Goal: Task Accomplishment & Management: Manage account settings

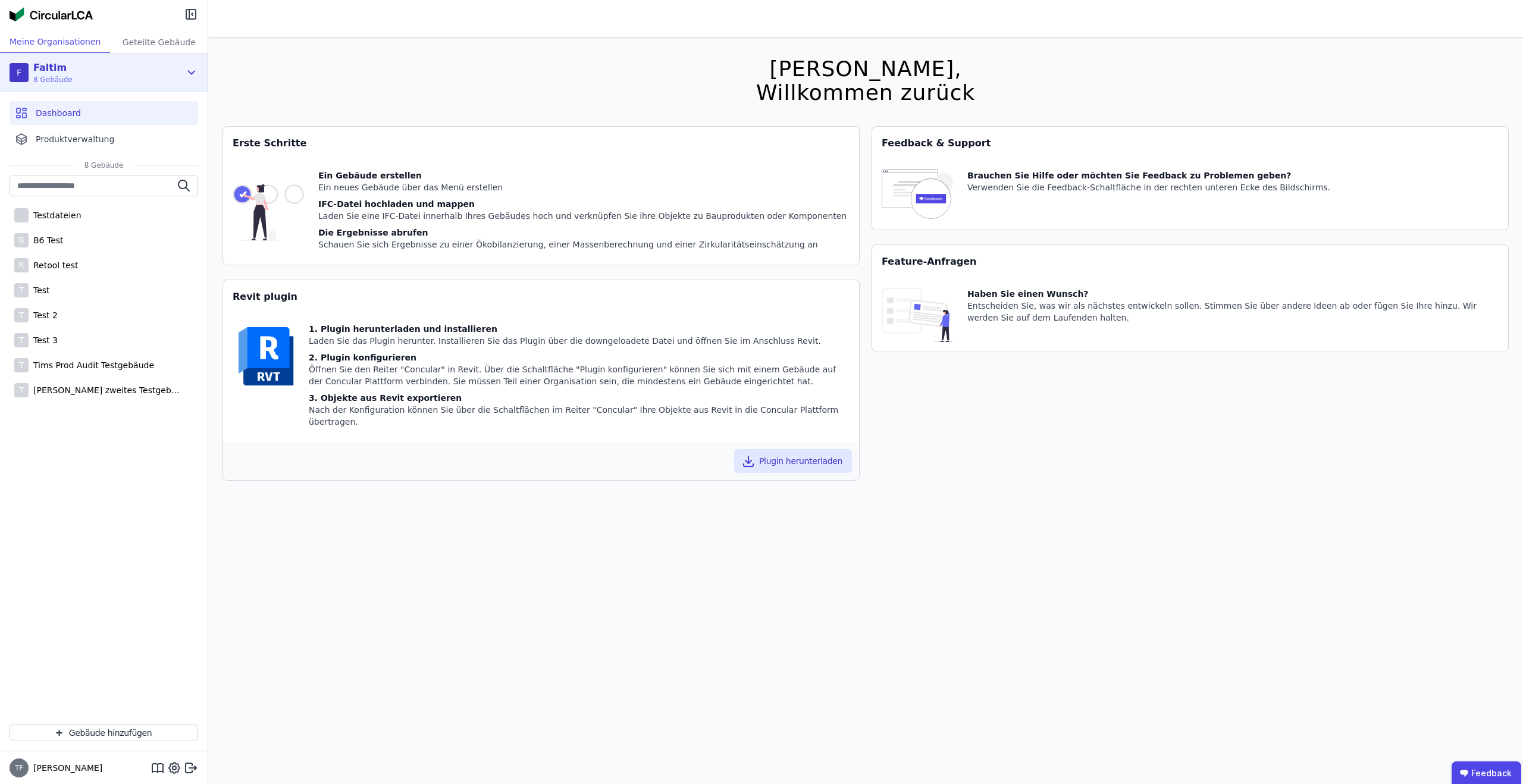
click at [145, 74] on div "F Faltim 8 Gebäude" at bounding box center [94, 72] width 171 height 24
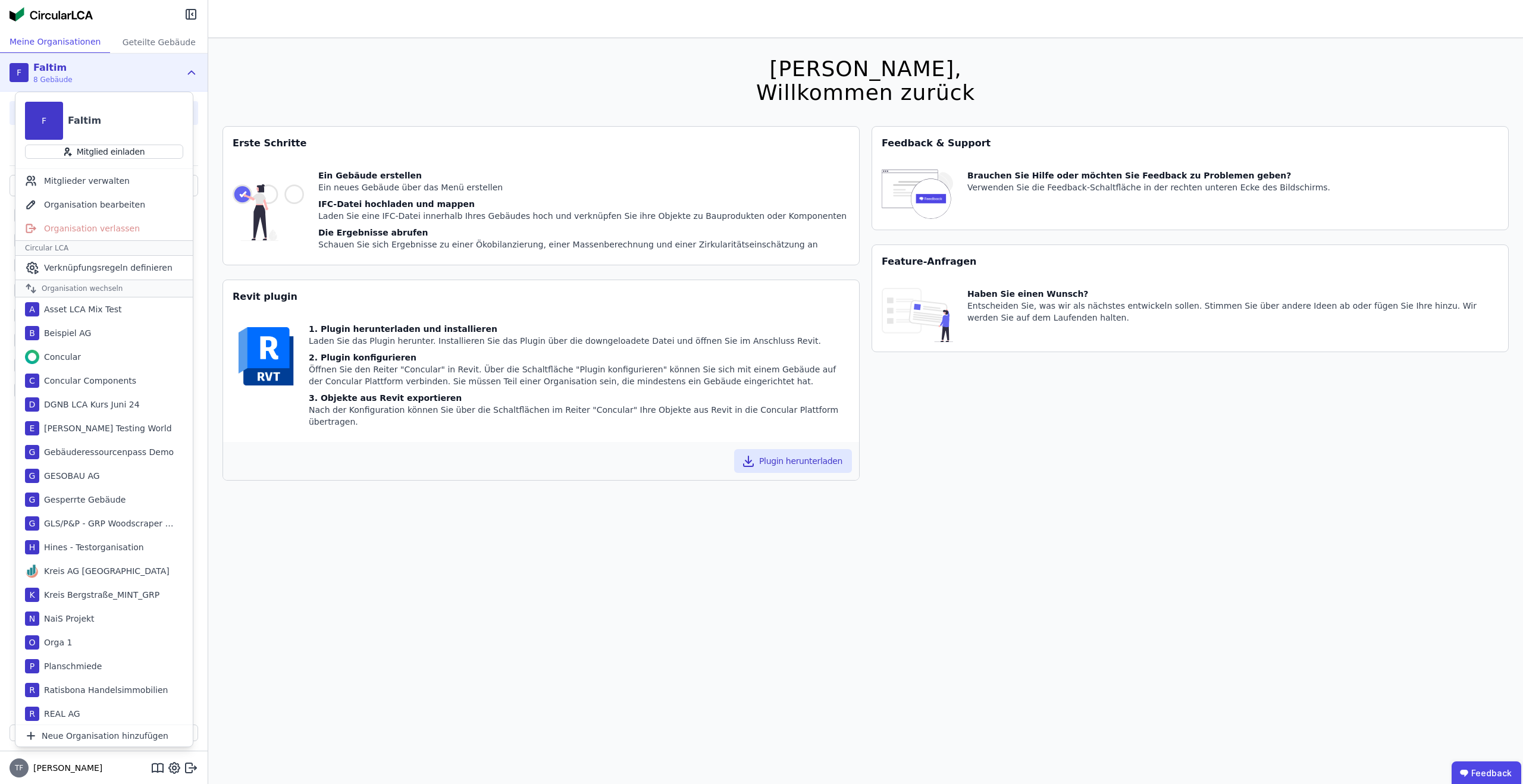
click at [145, 74] on div "F Faltim 8 Gebäude" at bounding box center [94, 72] width 171 height 24
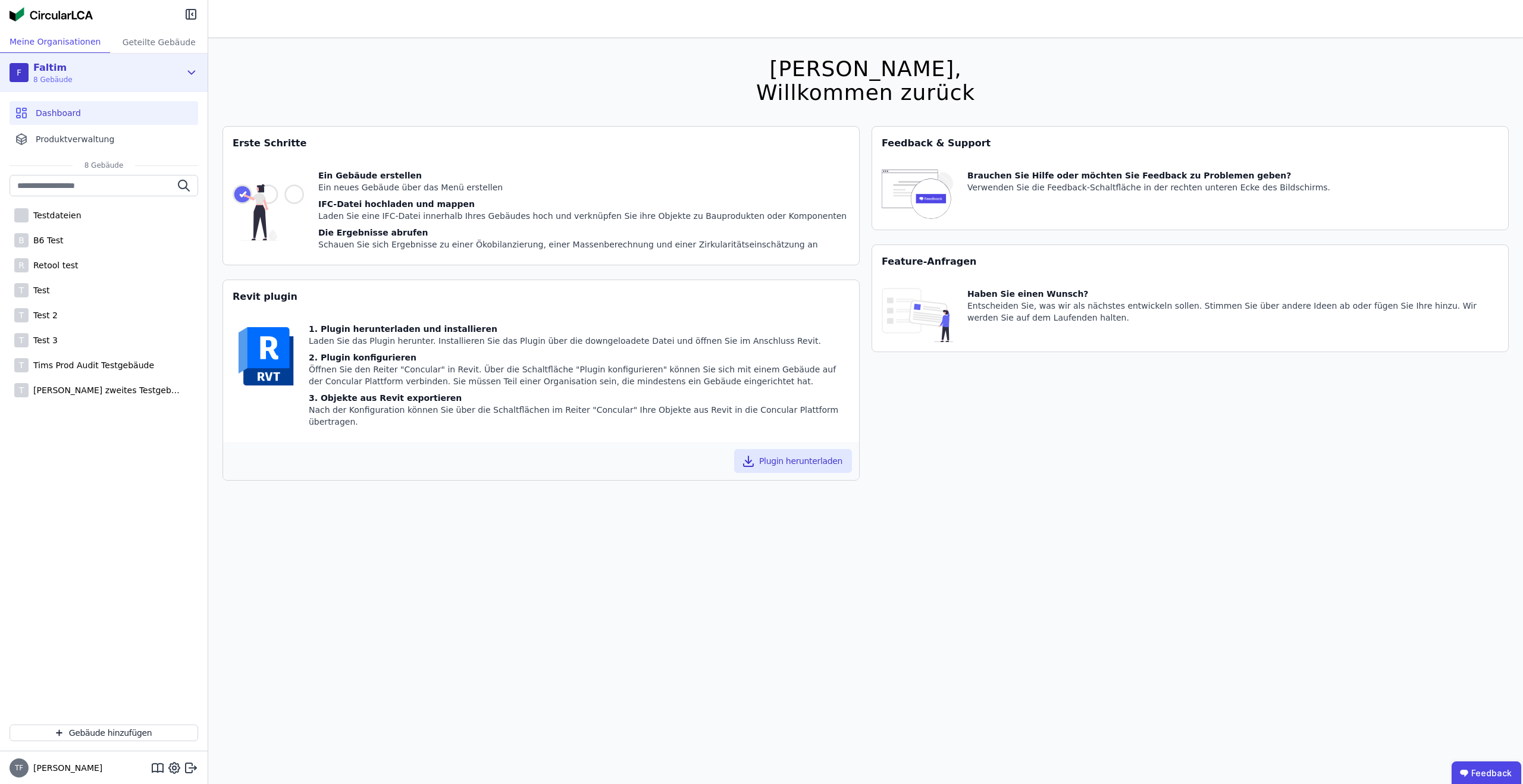
click at [145, 72] on div "F Faltim 8 Gebäude" at bounding box center [94, 72] width 171 height 24
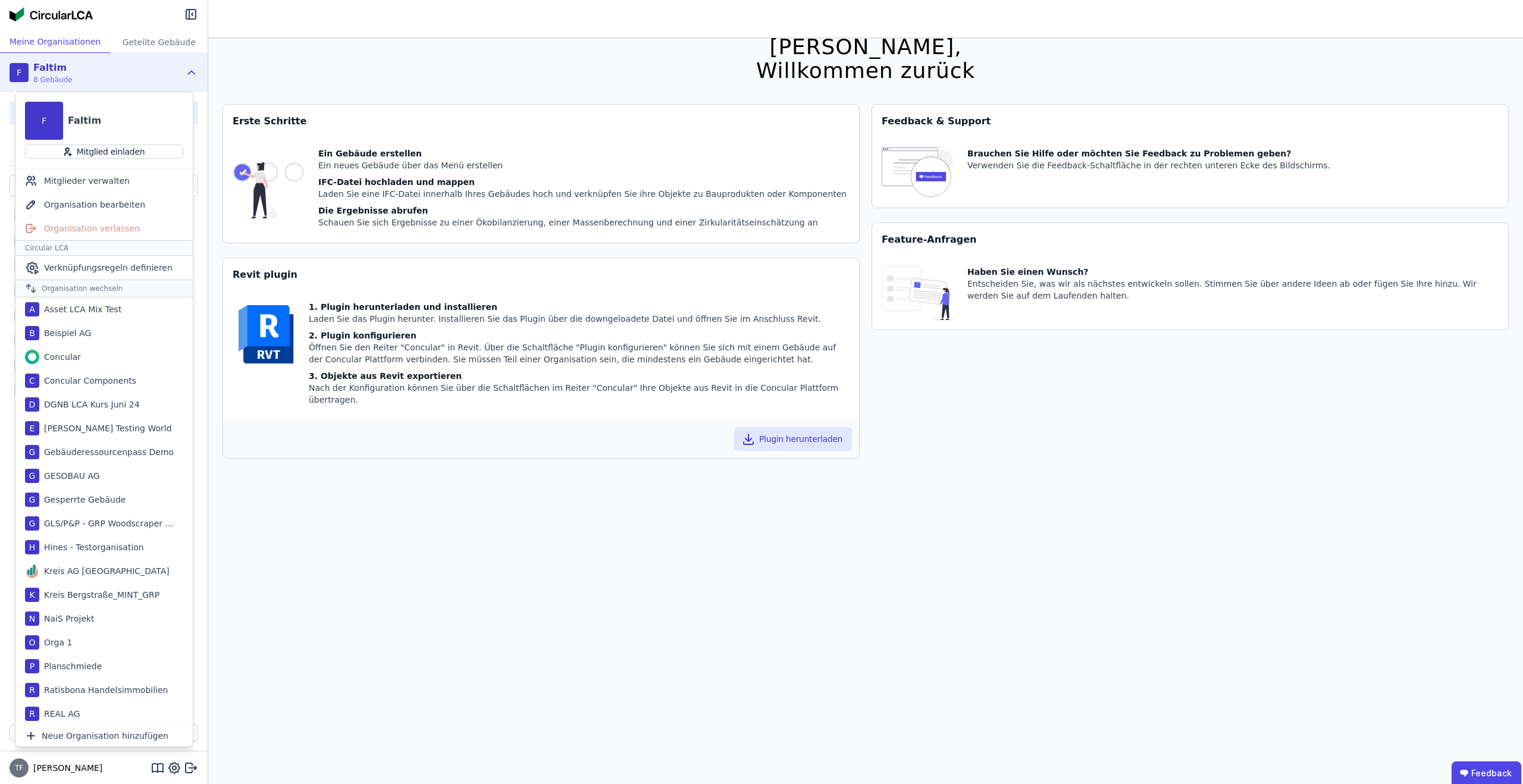
scroll to position [24, 0]
click at [103, 188] on div "Mitglieder verwalten" at bounding box center [105, 181] width 178 height 24
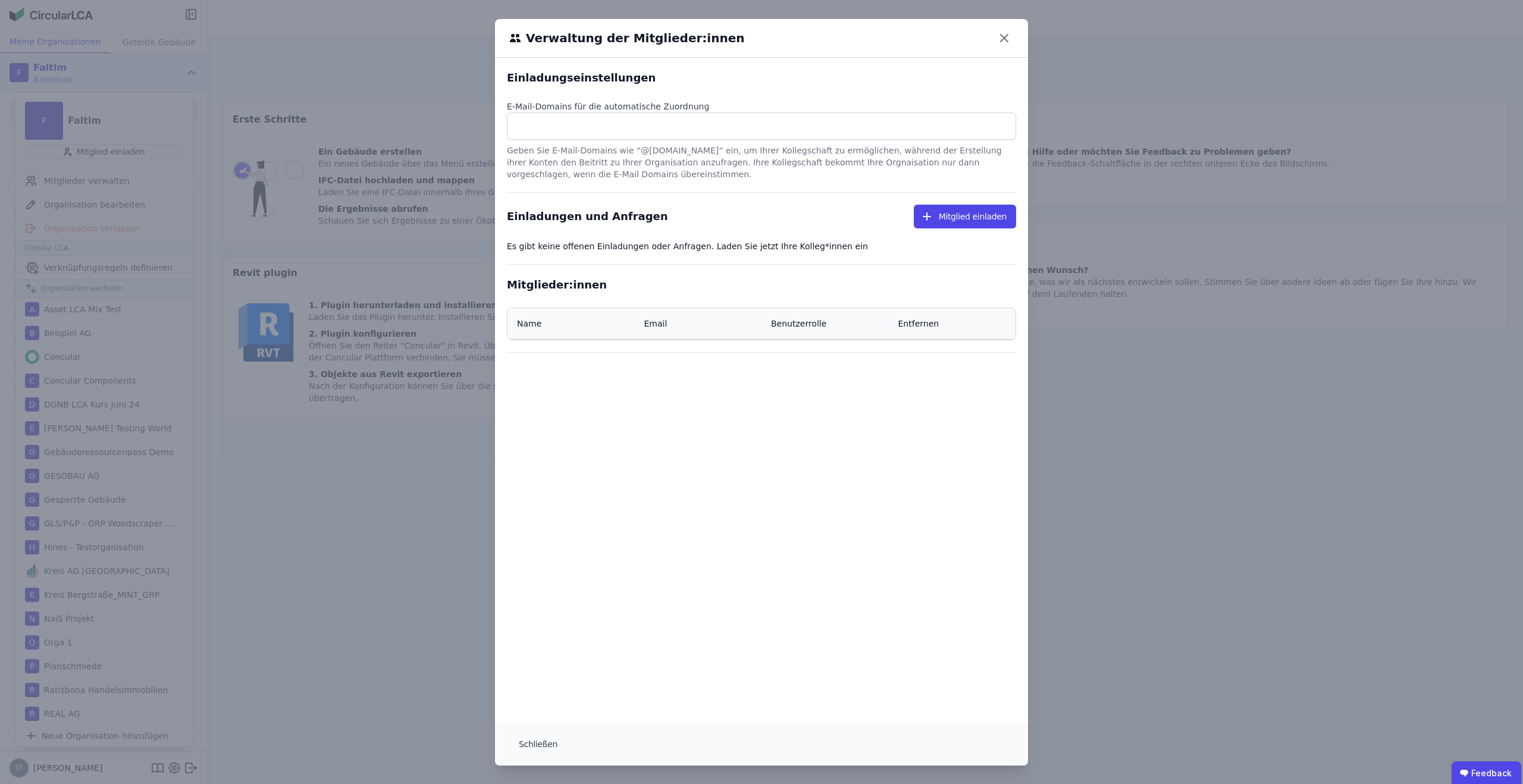
select select "*"
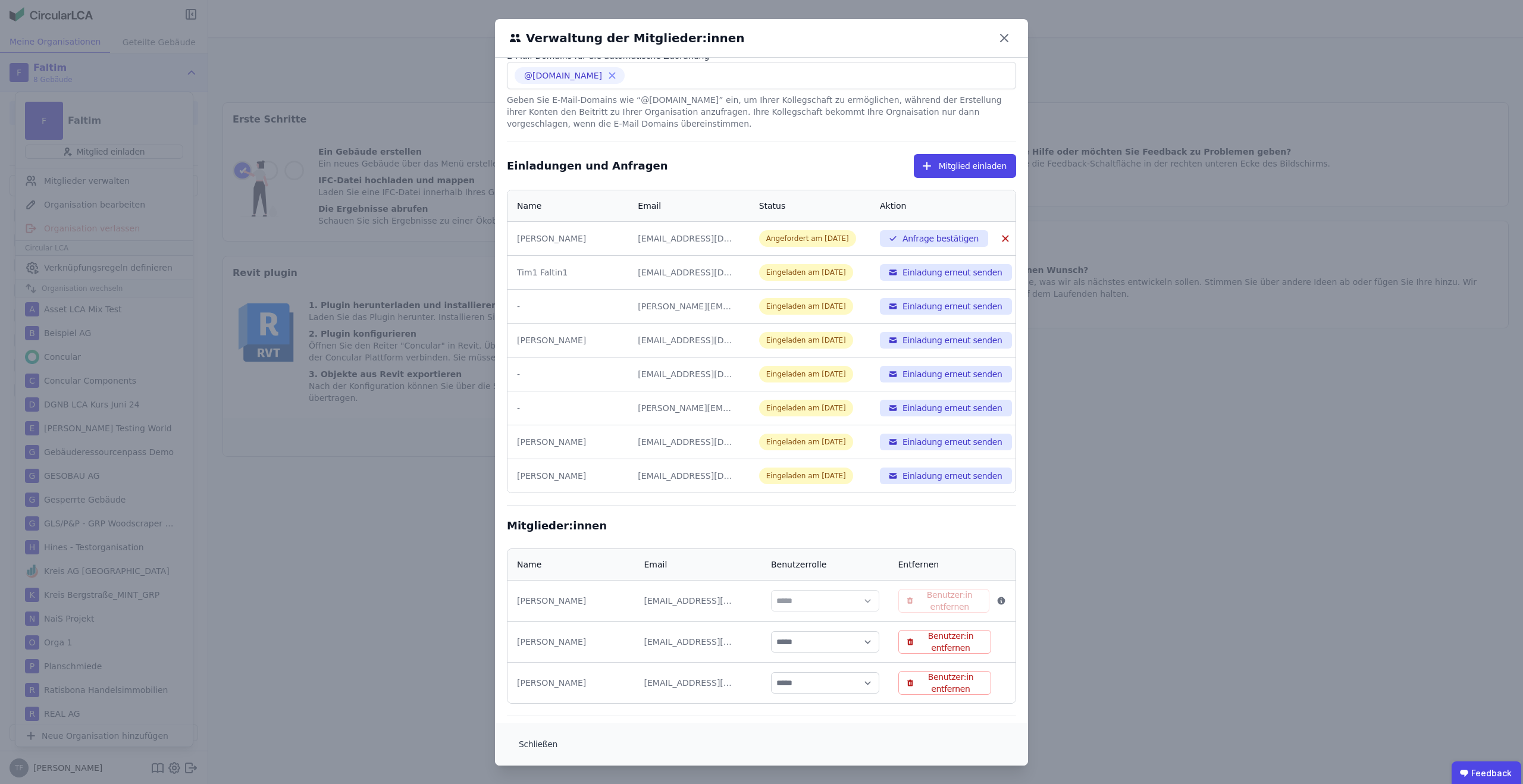
scroll to position [56, 0]
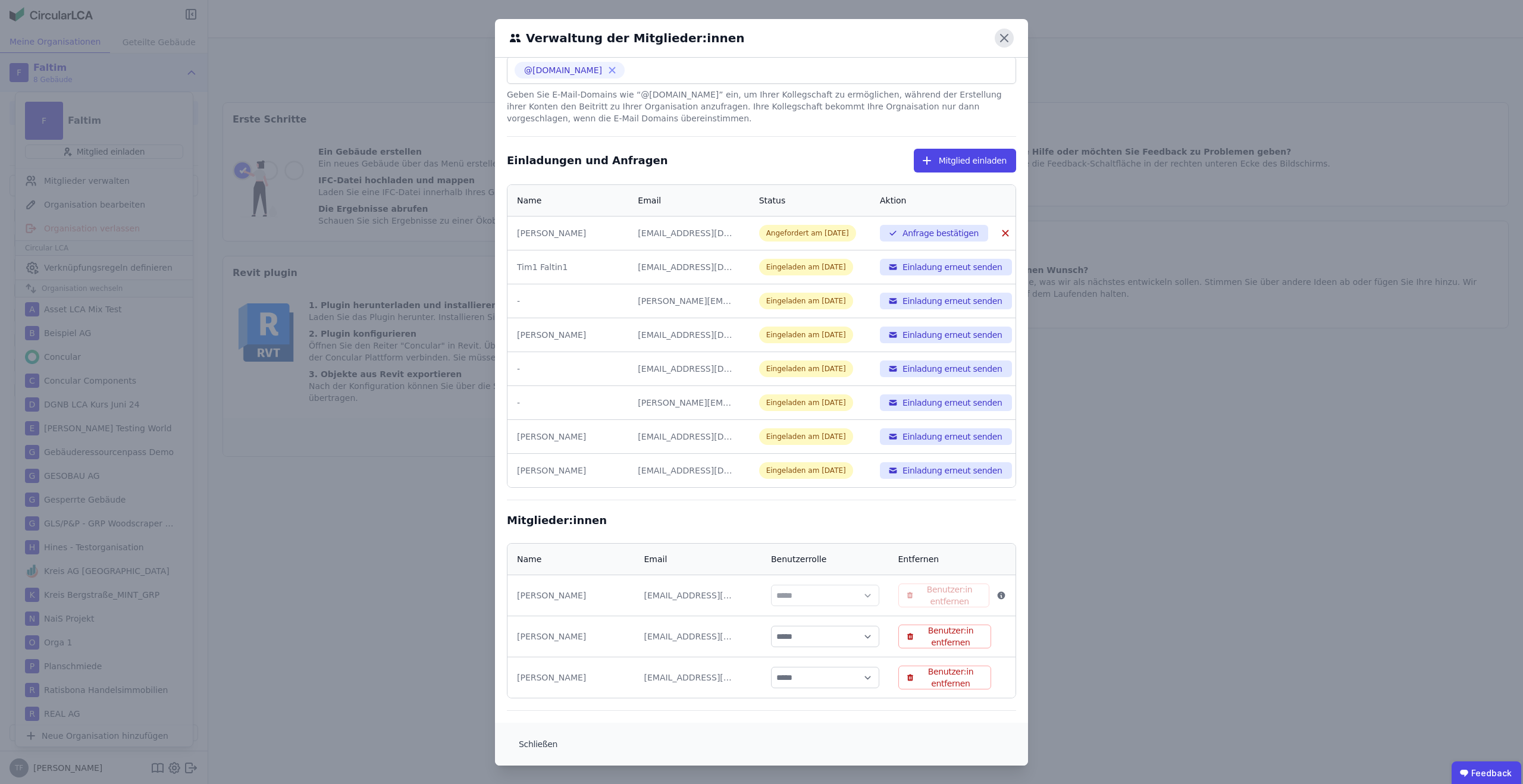
click at [1003, 38] on icon at bounding box center [1004, 38] width 7 height 7
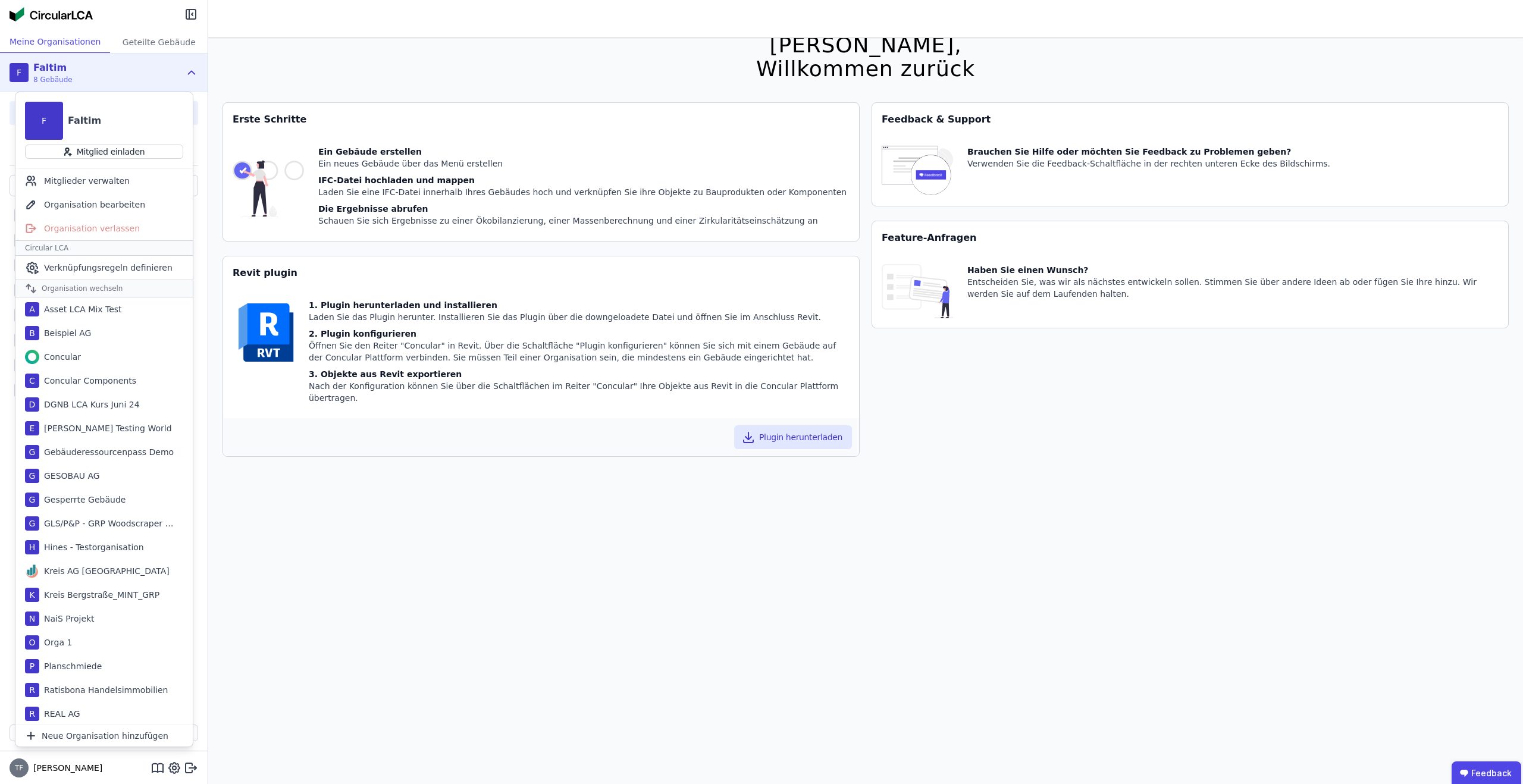
scroll to position [0, 0]
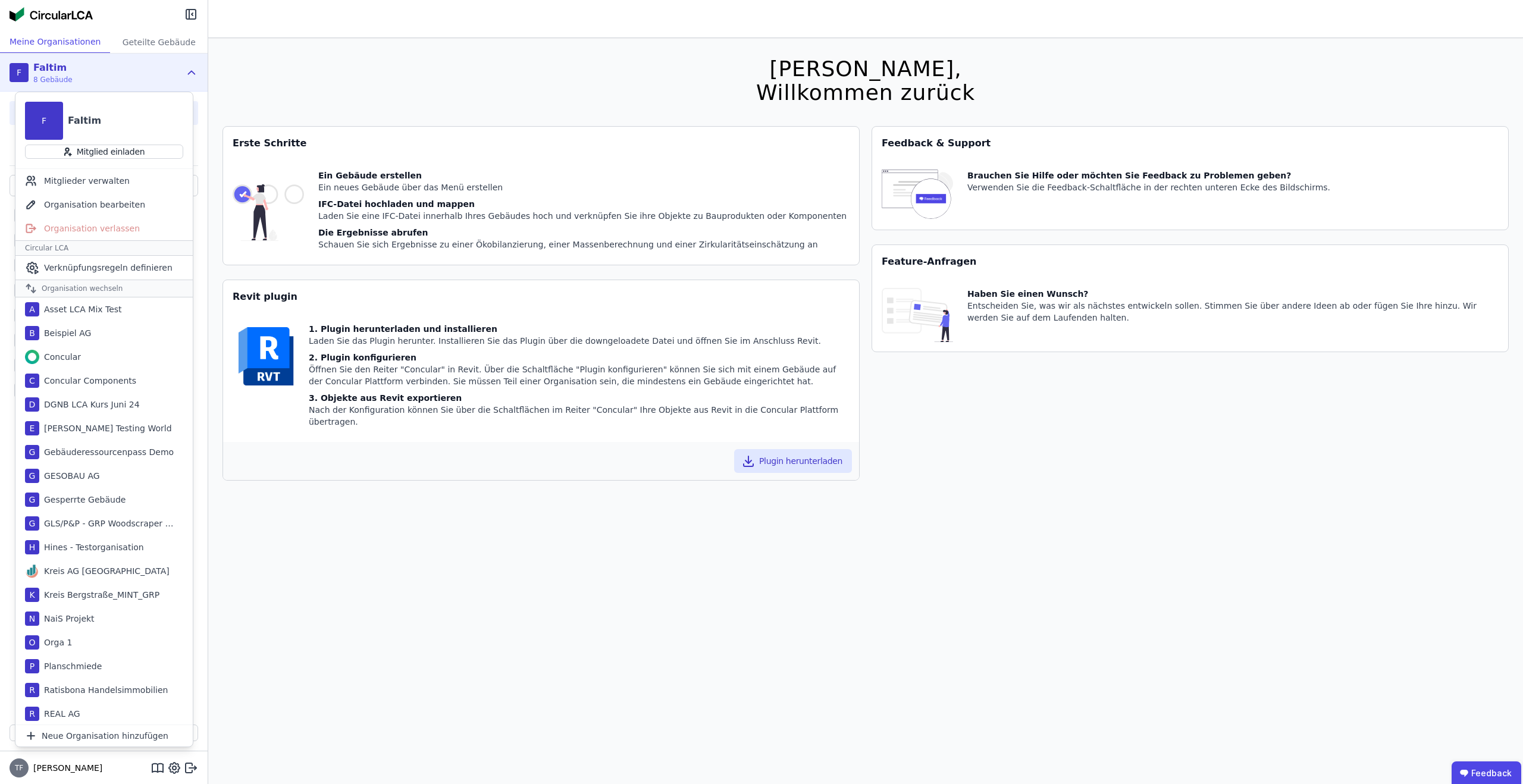
click at [190, 64] on div "F Faltim 8 Gebäude" at bounding box center [104, 72] width 208 height 38
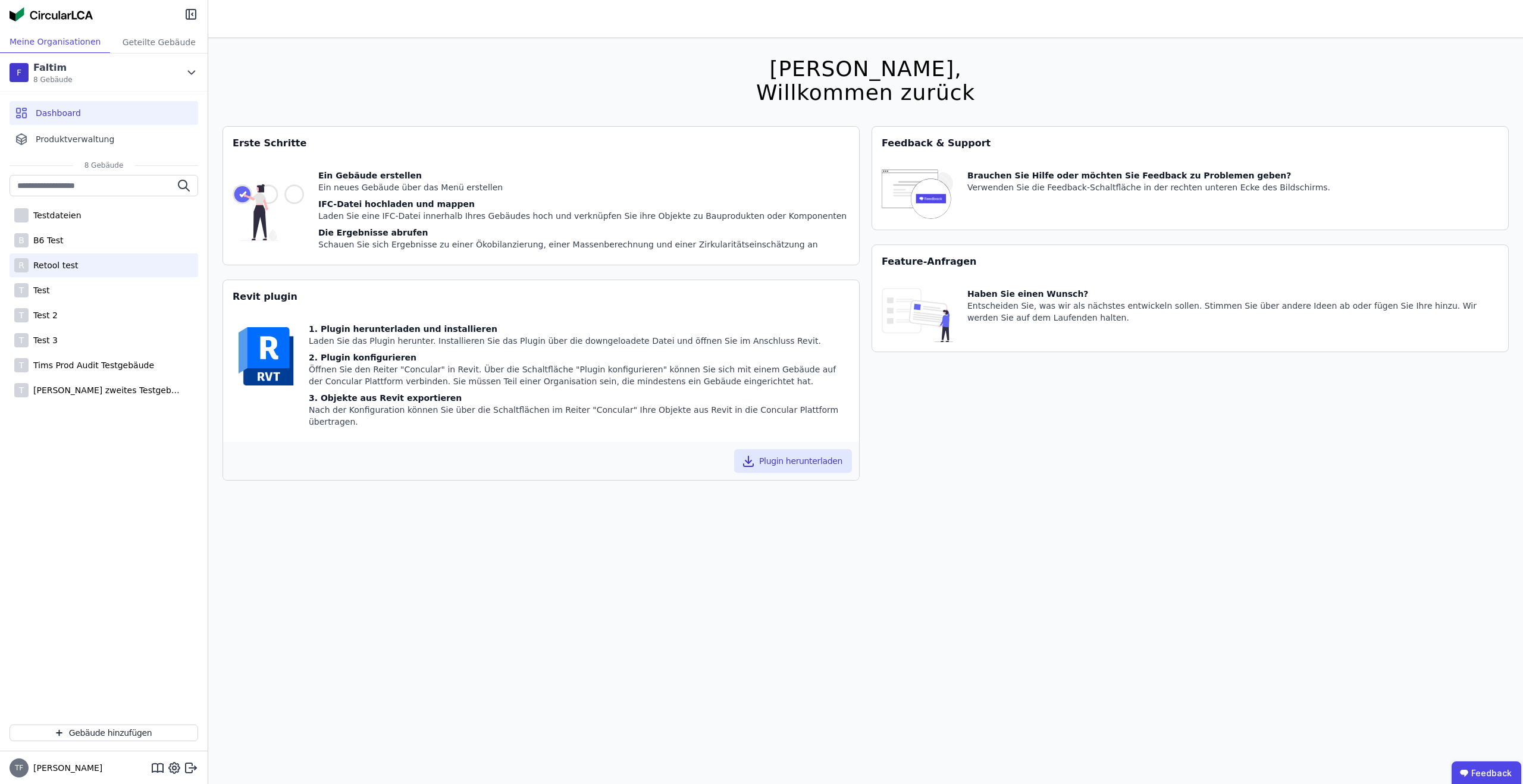
click at [84, 274] on div "R Retool test" at bounding box center [104, 266] width 189 height 24
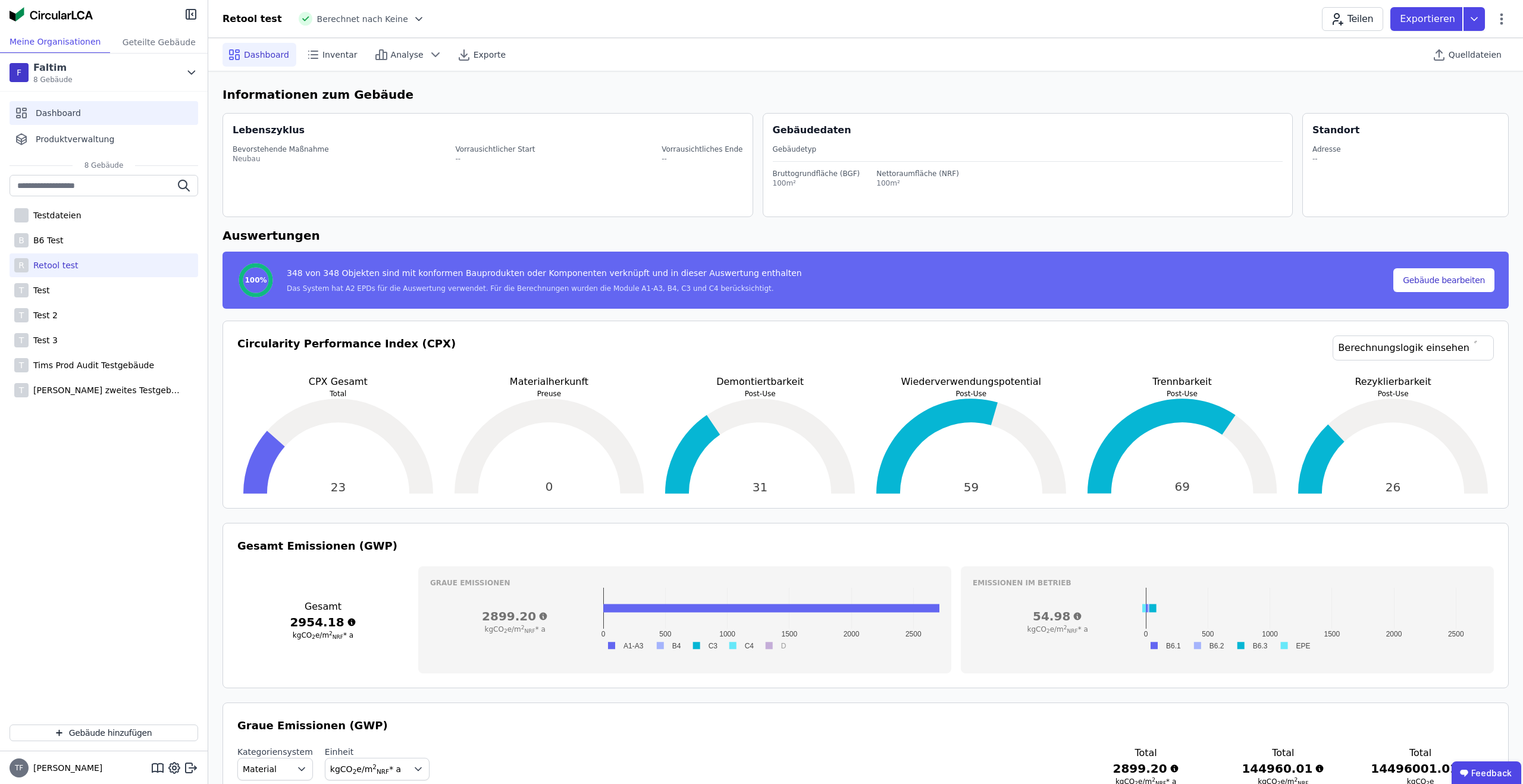
click at [83, 114] on div "Dashboard" at bounding box center [104, 113] width 189 height 24
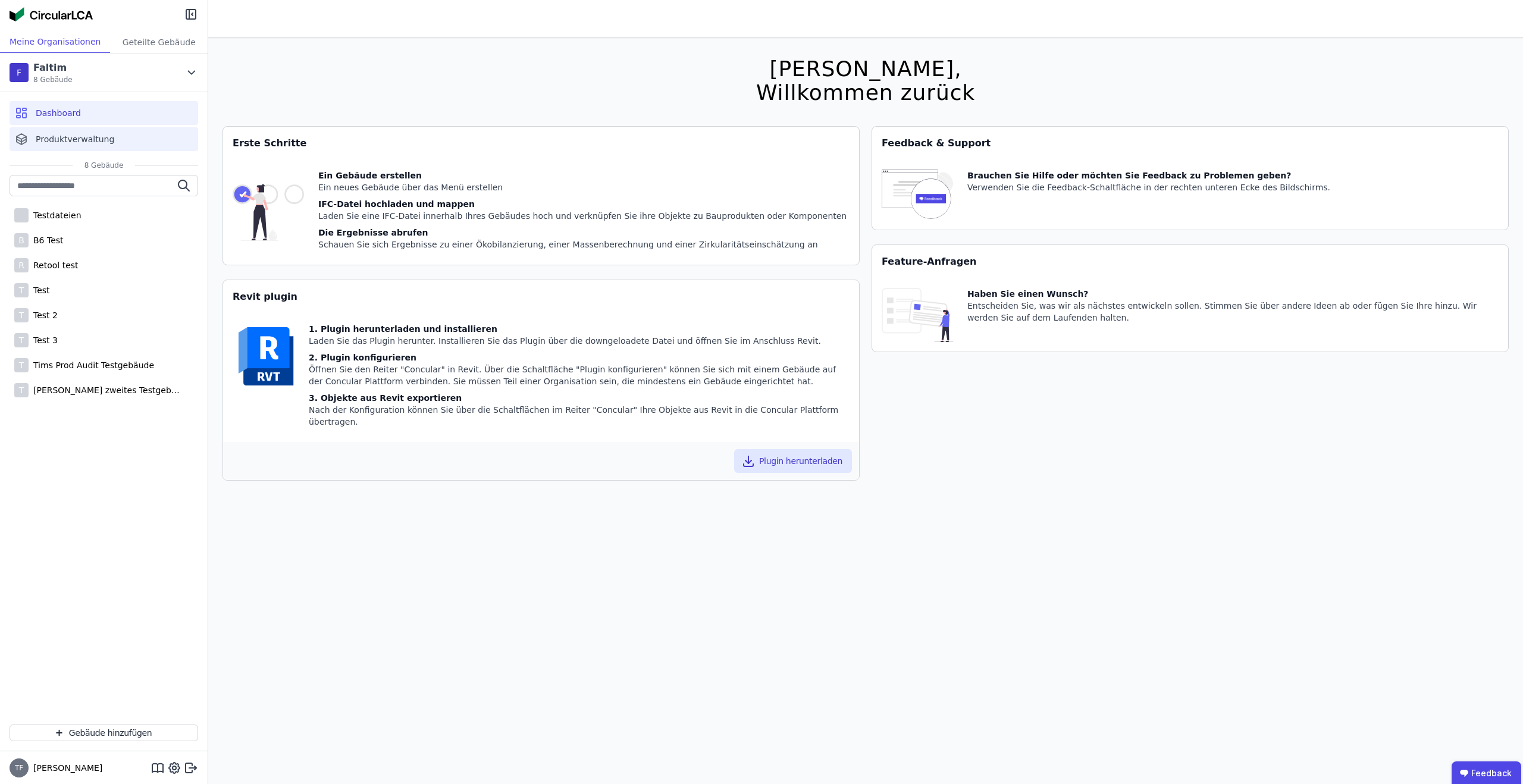
click at [73, 136] on span "Produktverwaltung" at bounding box center [75, 139] width 79 height 12
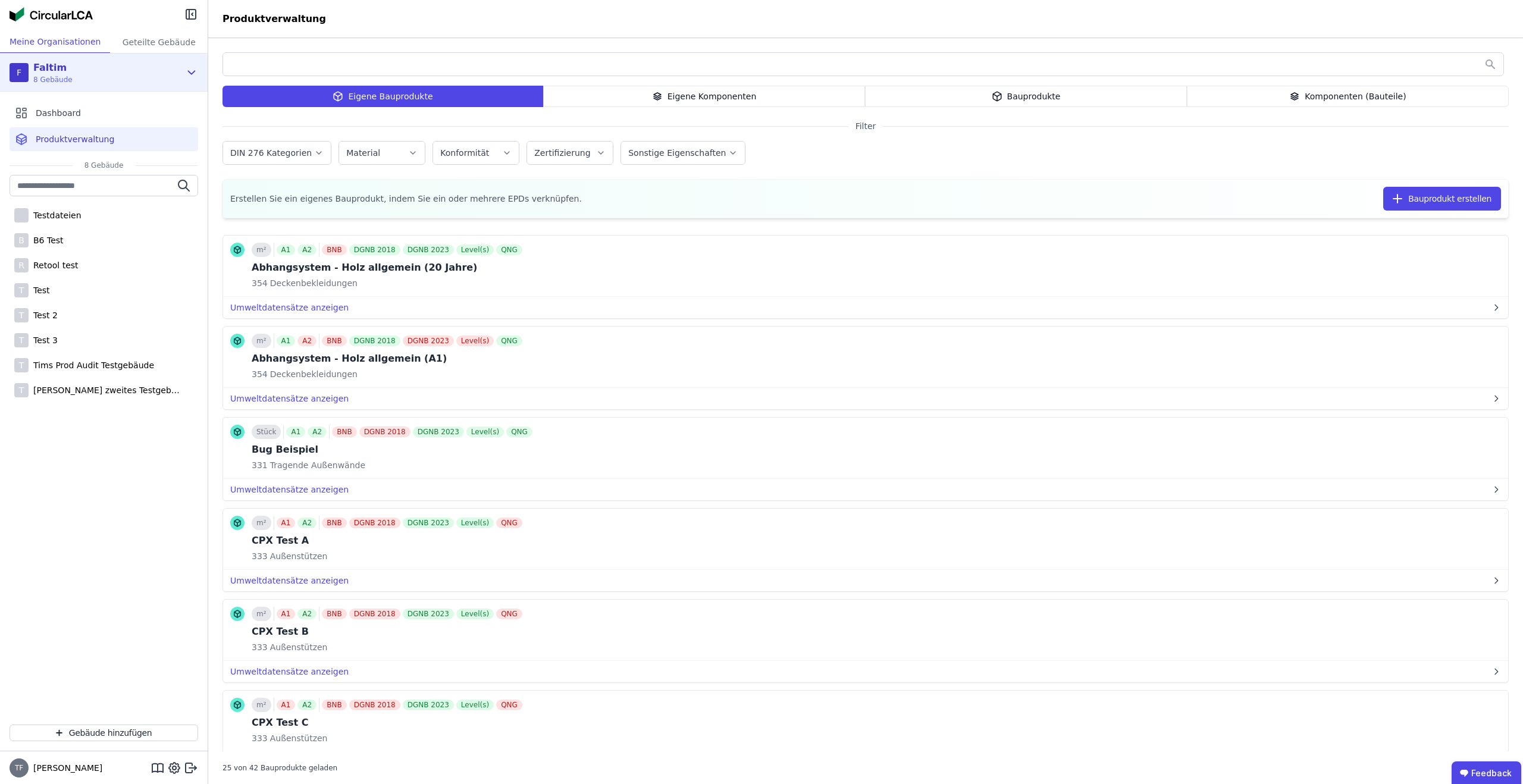
click at [195, 77] on icon at bounding box center [191, 72] width 13 height 14
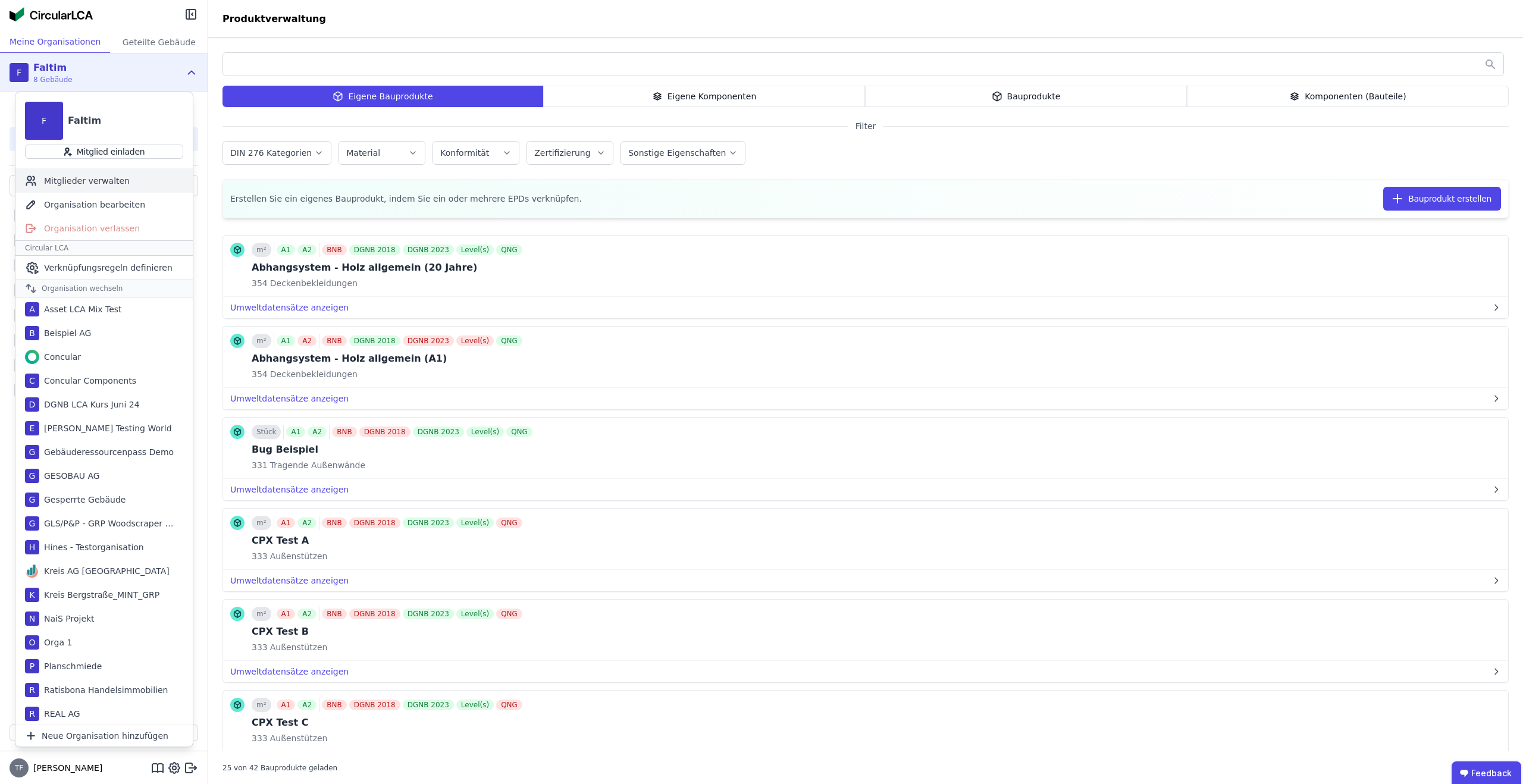
scroll to position [1, 0]
click at [122, 184] on div "Mitglieder verwalten" at bounding box center [105, 181] width 178 height 24
select select "*"
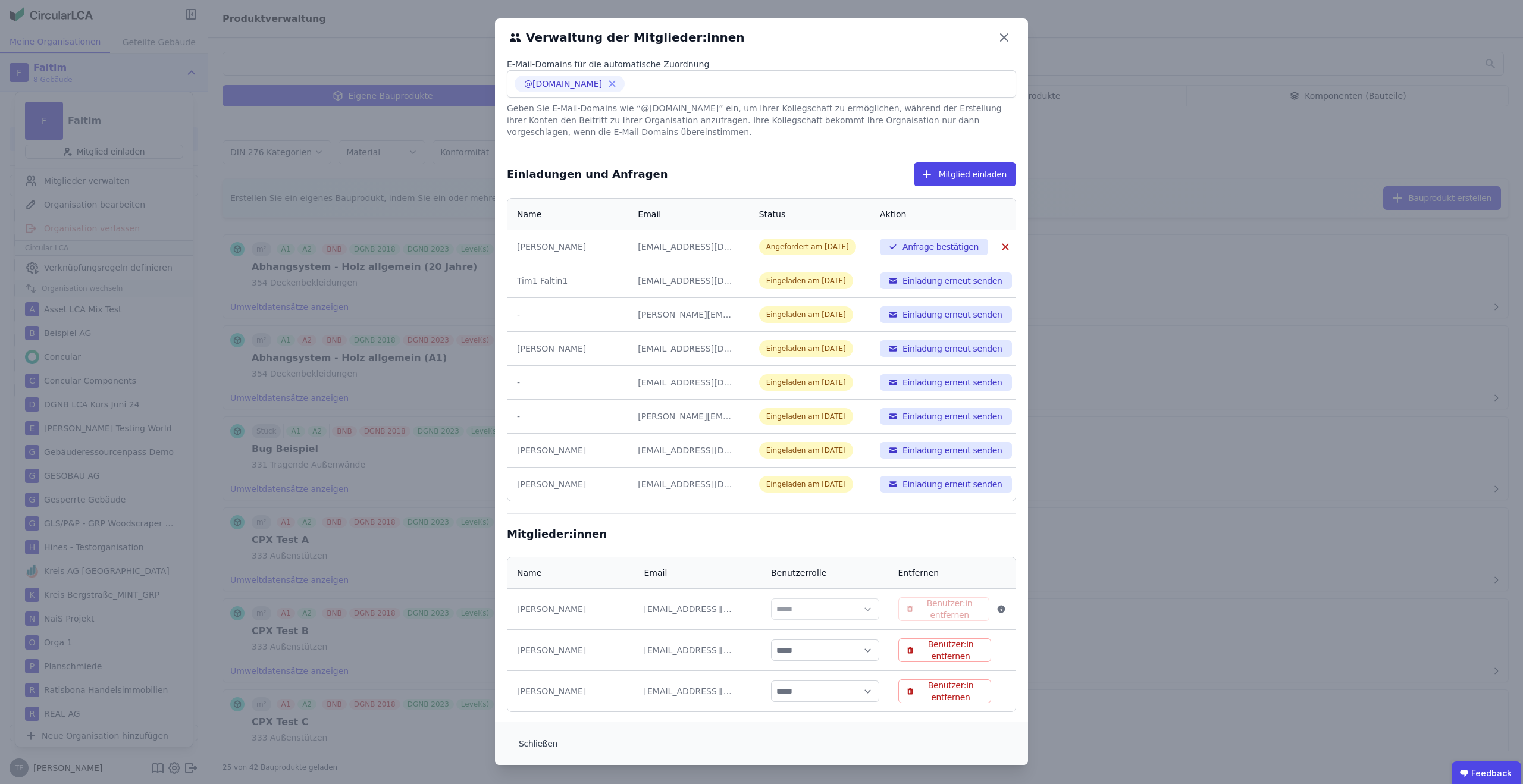
scroll to position [56, 0]
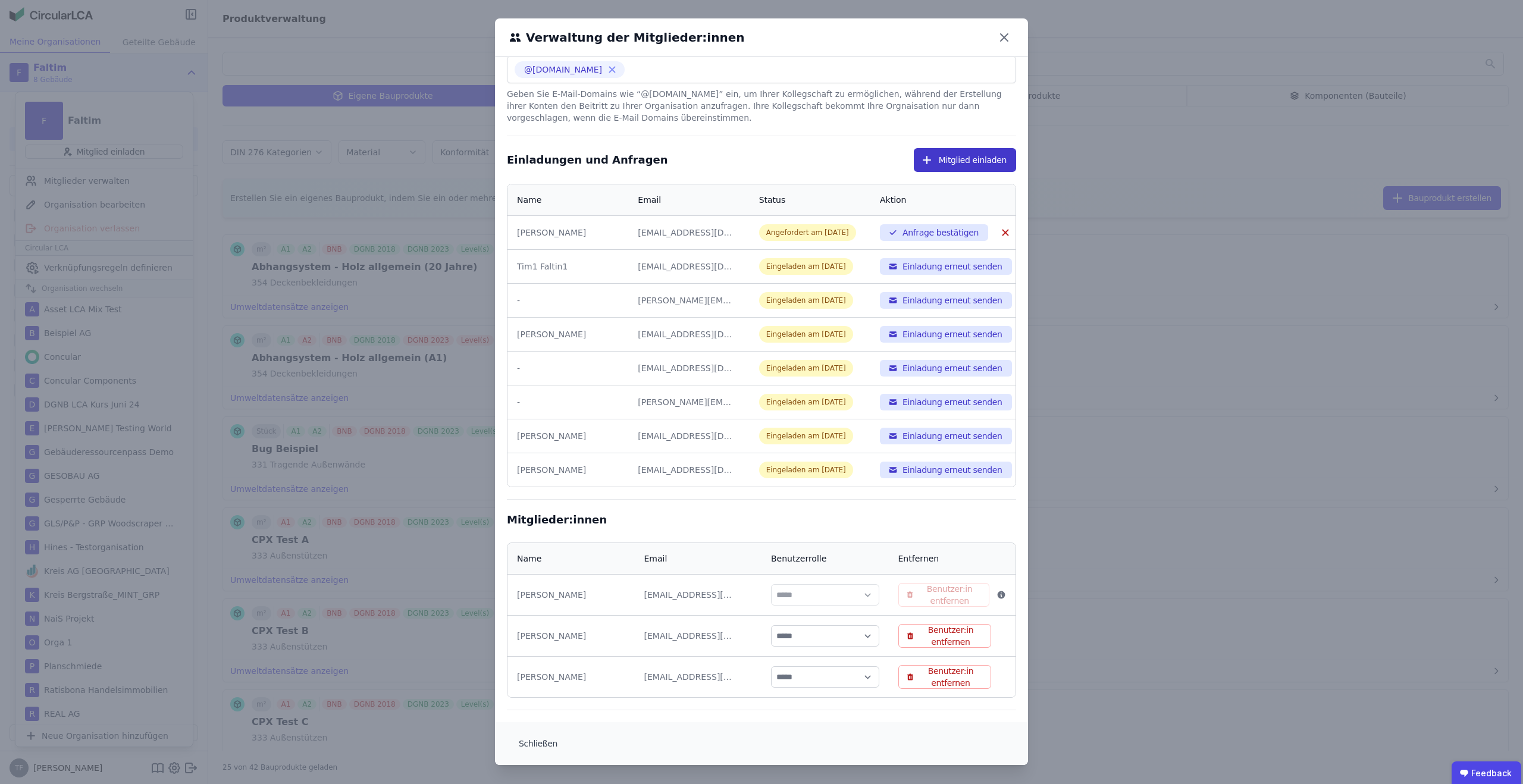
click at [951, 166] on button "Mitglied einladen" at bounding box center [965, 160] width 103 height 24
select select "*"
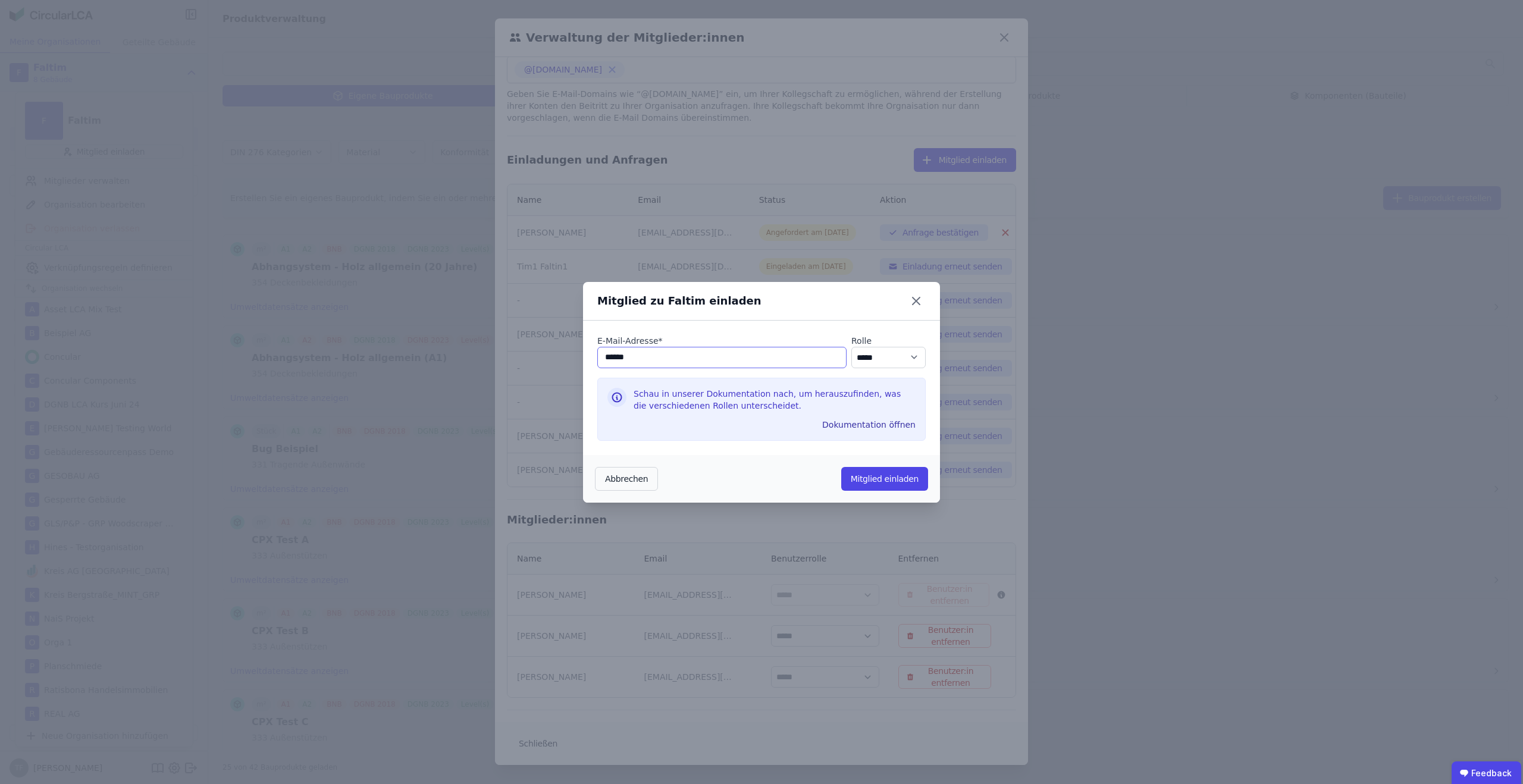
type input "**********"
click at [879, 474] on button "Mitglied einladen" at bounding box center [885, 479] width 87 height 24
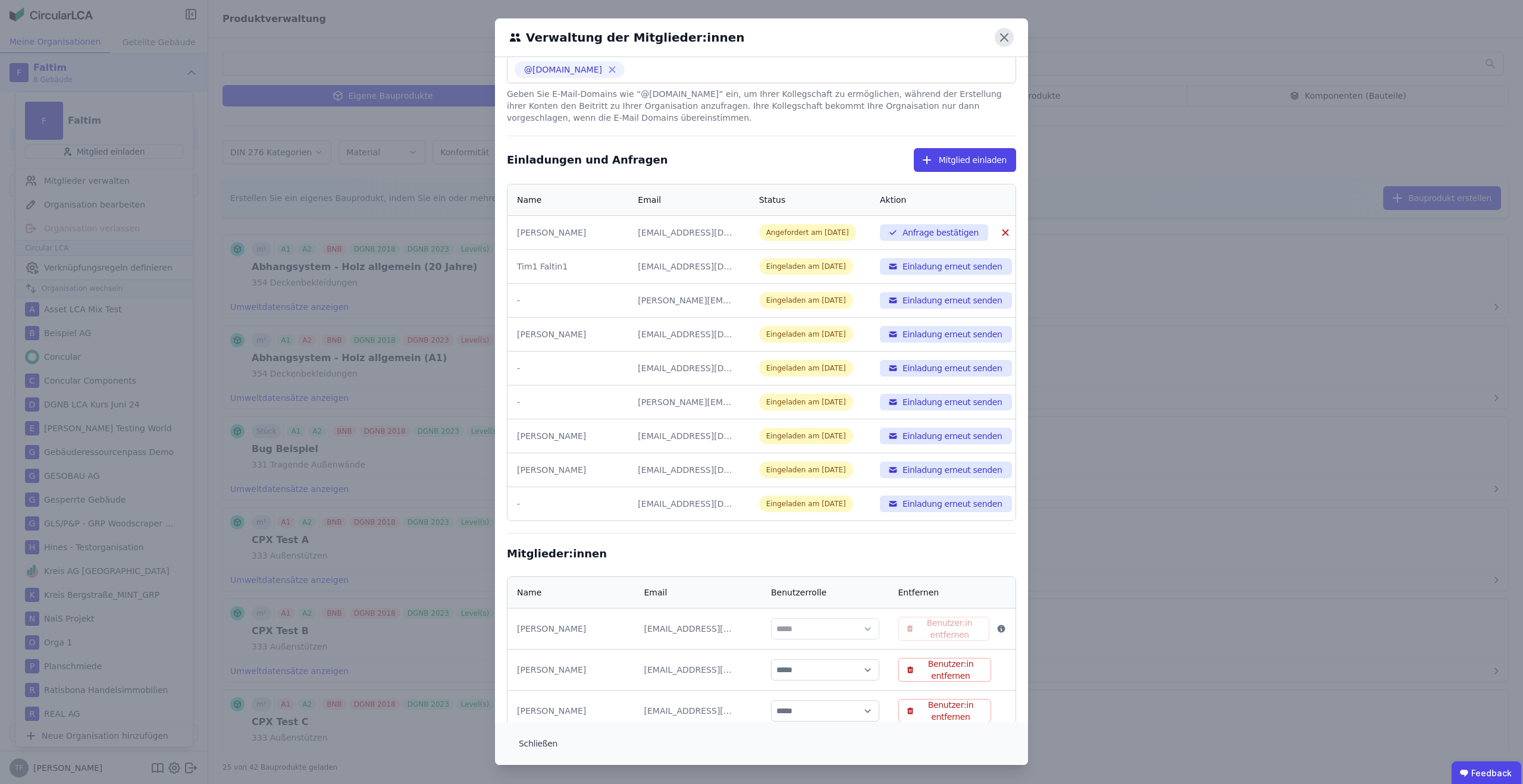
click at [1009, 36] on icon at bounding box center [1004, 37] width 19 height 19
